Goal: Check status: Check status

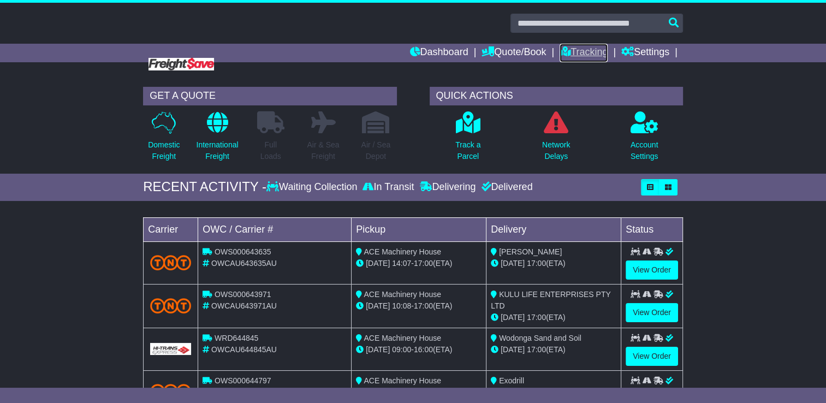
click at [581, 53] on link "Tracking" at bounding box center [583, 53] width 48 height 19
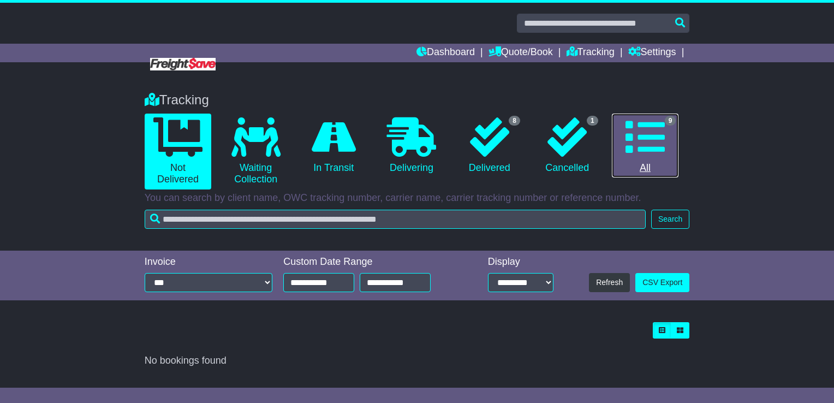
click at [666, 128] on link "9 All" at bounding box center [645, 146] width 67 height 64
